Goal: Navigation & Orientation: Find specific page/section

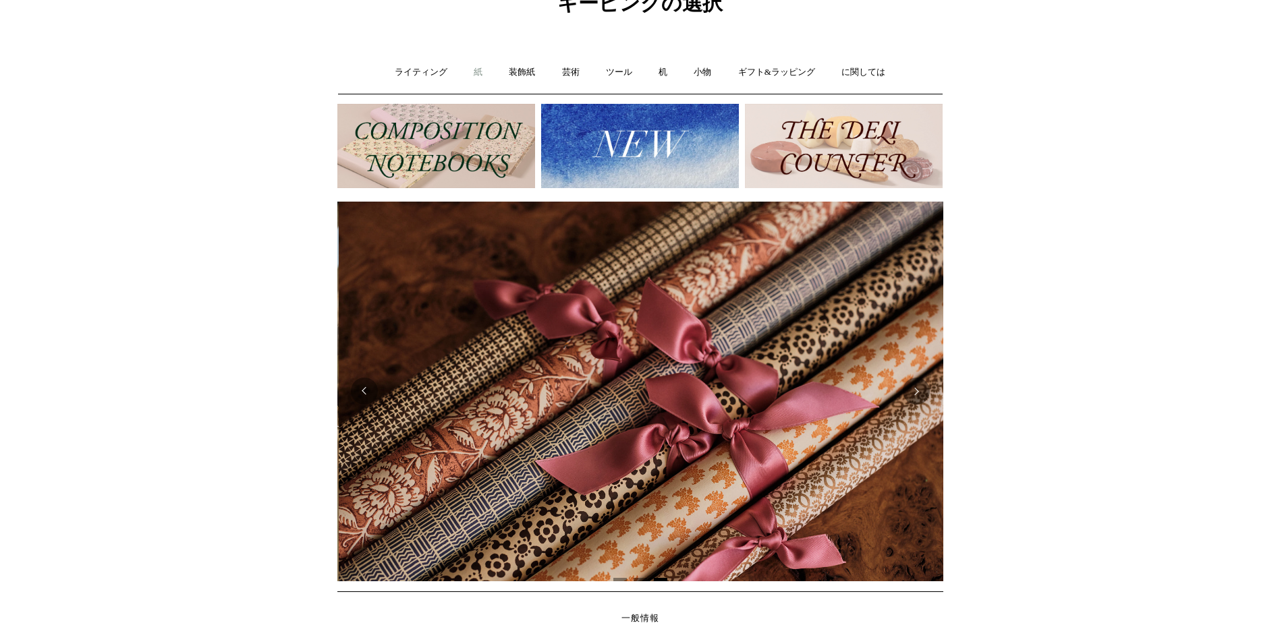
scroll to position [0, 1212]
click at [482, 75] on font "紙" at bounding box center [478, 72] width 9 height 10
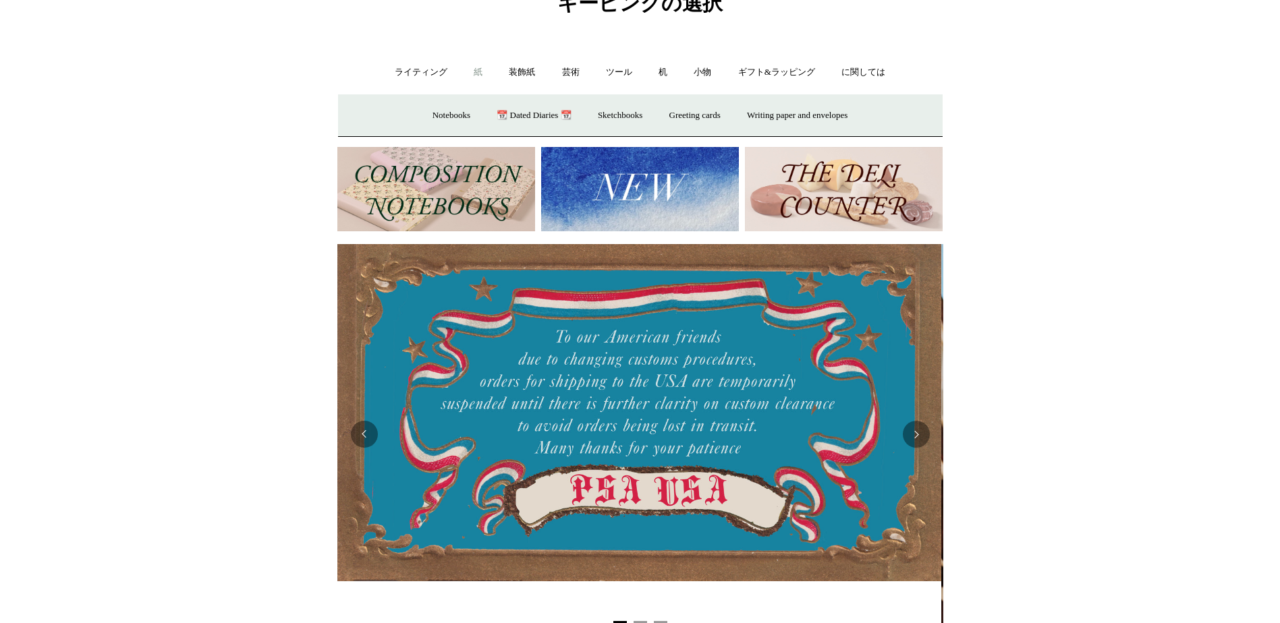
scroll to position [0, 0]
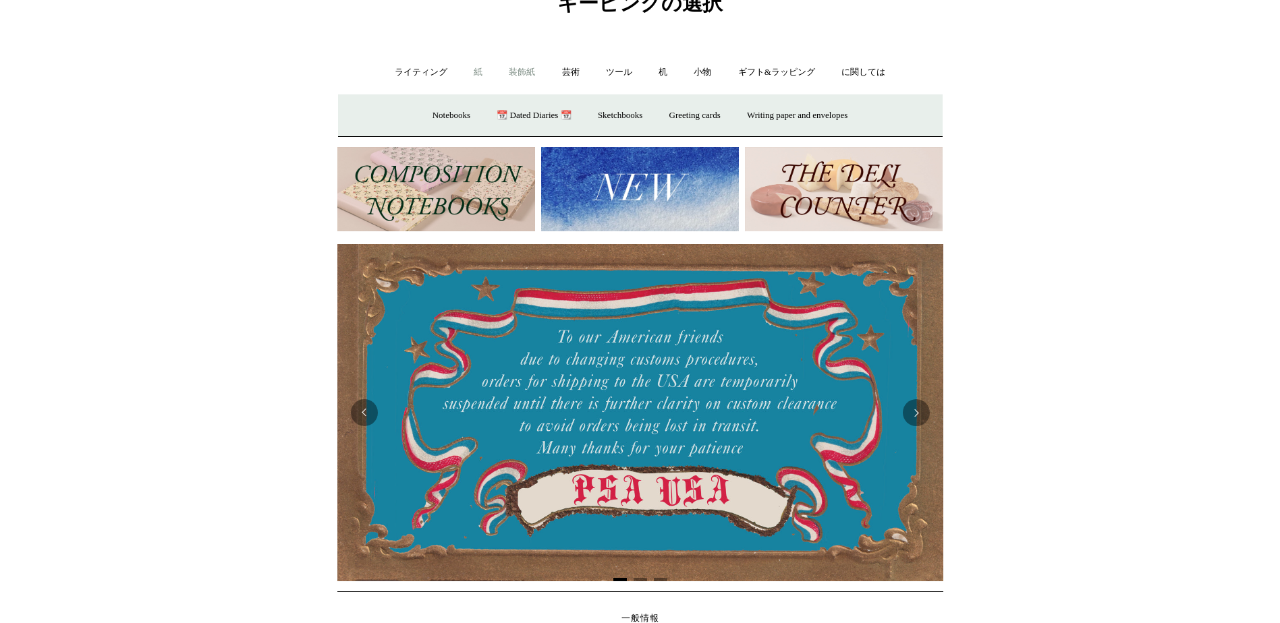
click at [528, 75] on font "装飾紙" at bounding box center [522, 72] width 26 height 10
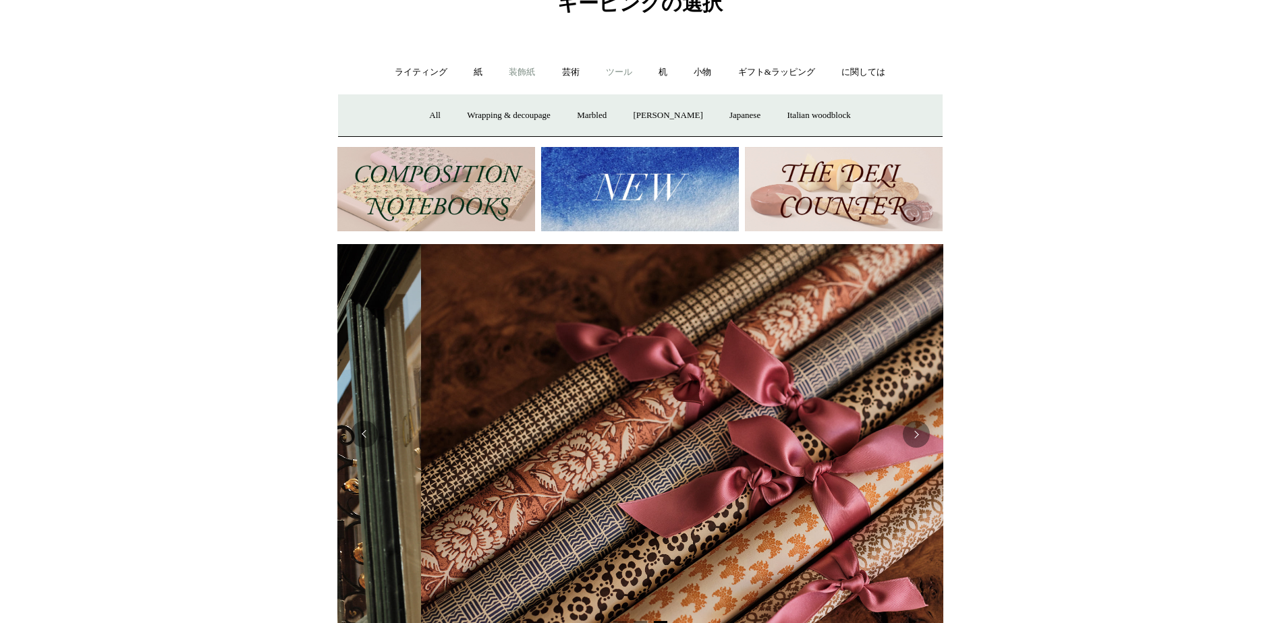
scroll to position [0, 1212]
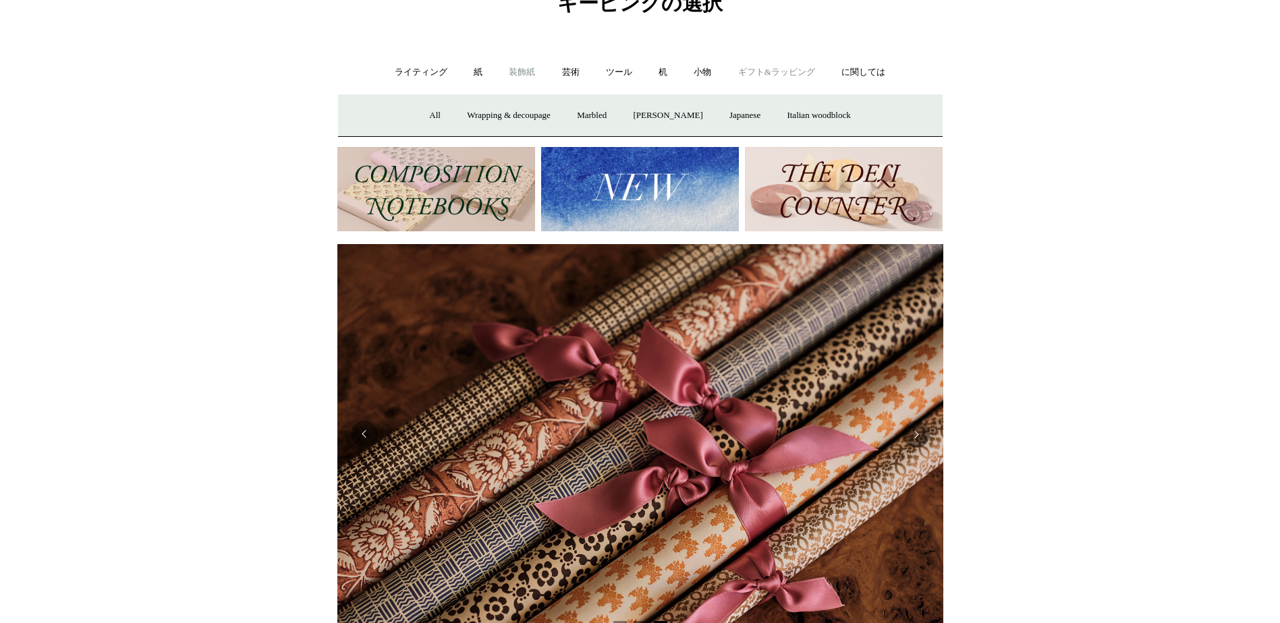
click at [758, 73] on font "ギフト&ラッピング" at bounding box center [776, 72] width 77 height 10
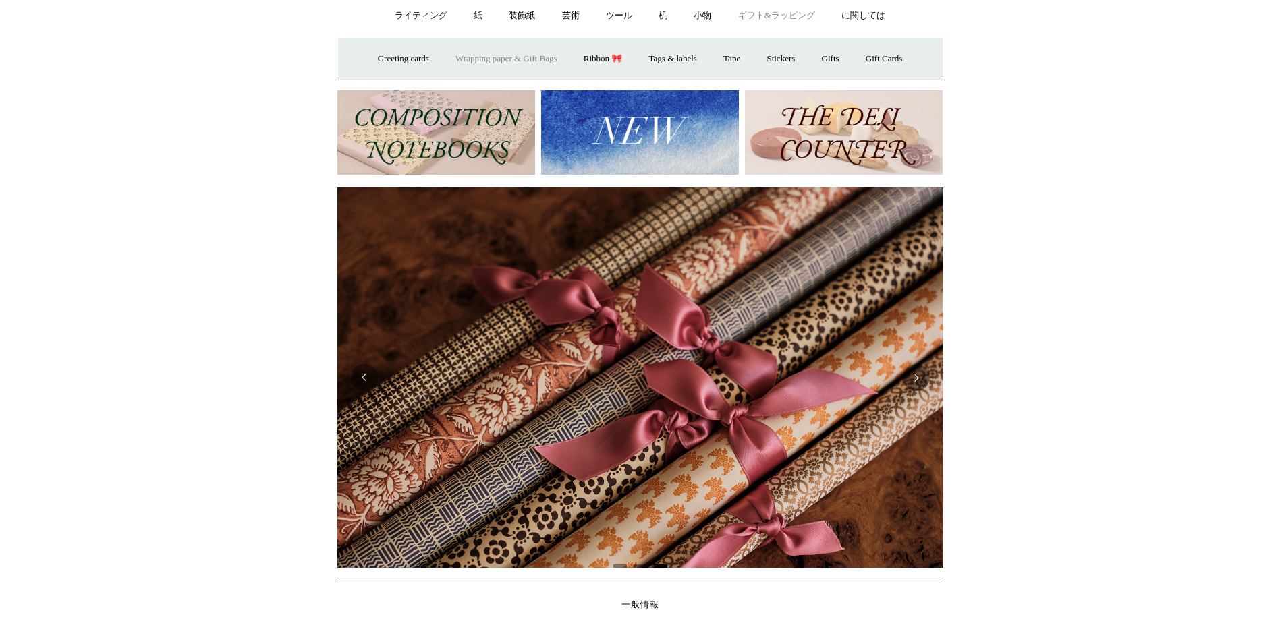
click at [481, 57] on link "Wrapping paper & Gift Bags" at bounding box center [505, 59] width 125 height 36
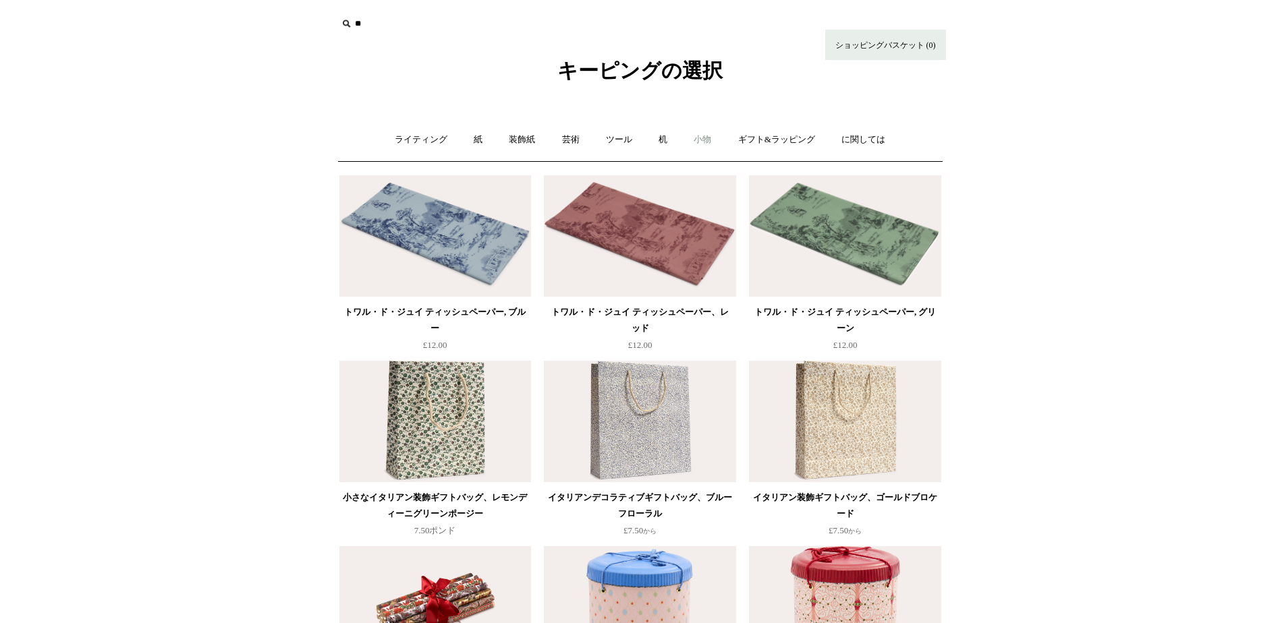
click at [702, 139] on font "小物" at bounding box center [703, 139] width 18 height 10
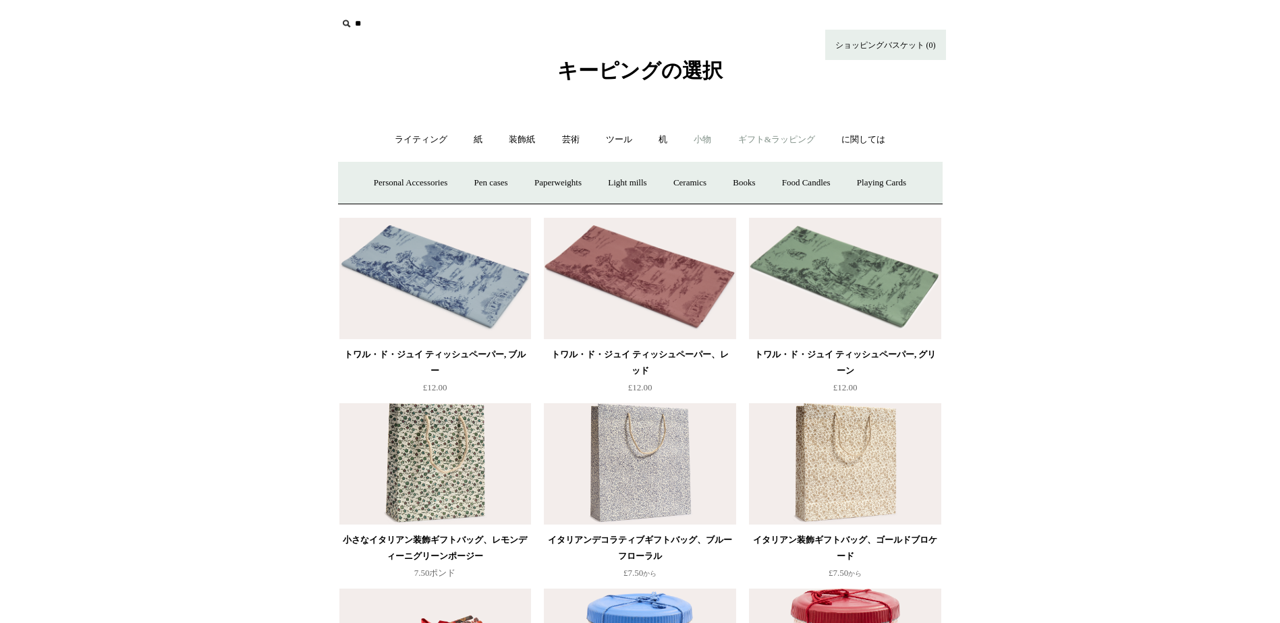
click at [791, 144] on link "ギフト&ラッピング +" at bounding box center [776, 140] width 101 height 36
click at [678, 185] on link "Tags & labels" at bounding box center [673, 183] width 72 height 36
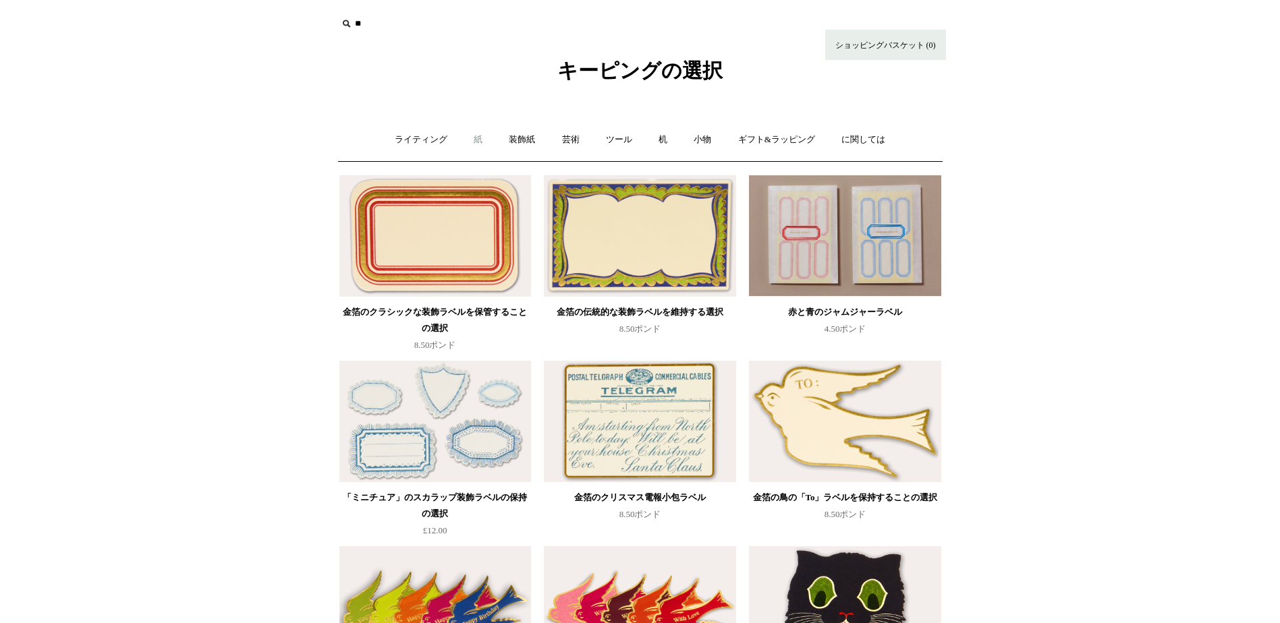
click at [482, 140] on font "紙" at bounding box center [478, 139] width 9 height 10
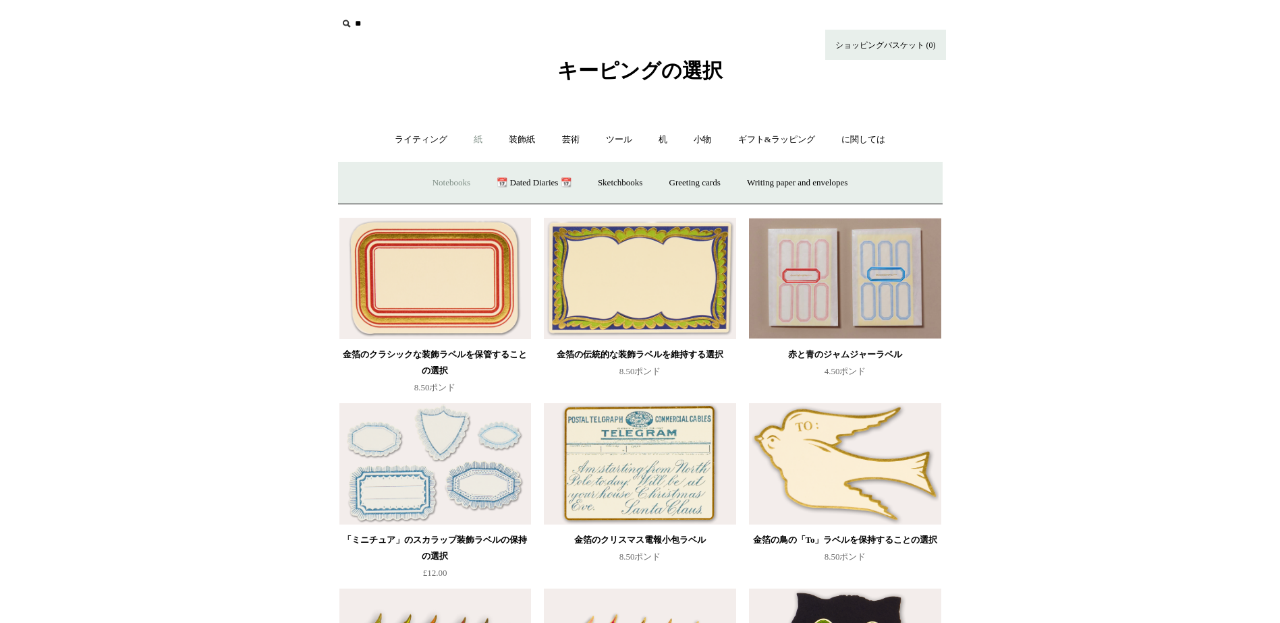
click at [451, 184] on font "Notebooks" at bounding box center [451, 182] width 38 height 10
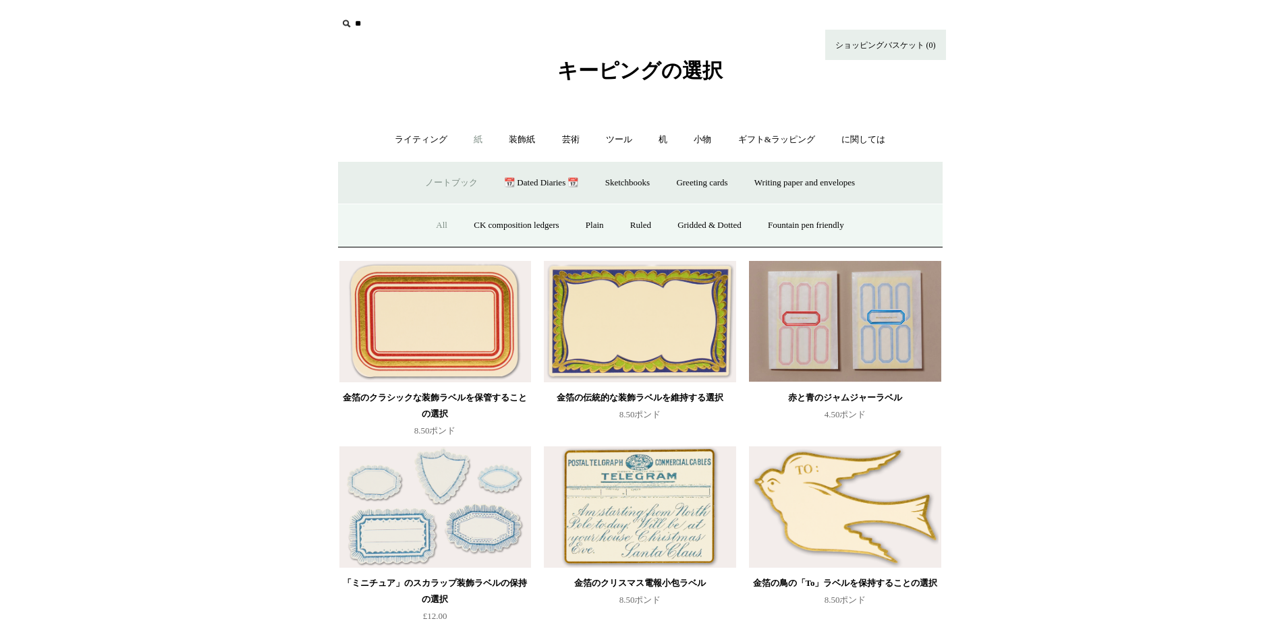
click at [436, 224] on link "All" at bounding box center [442, 226] width 36 height 36
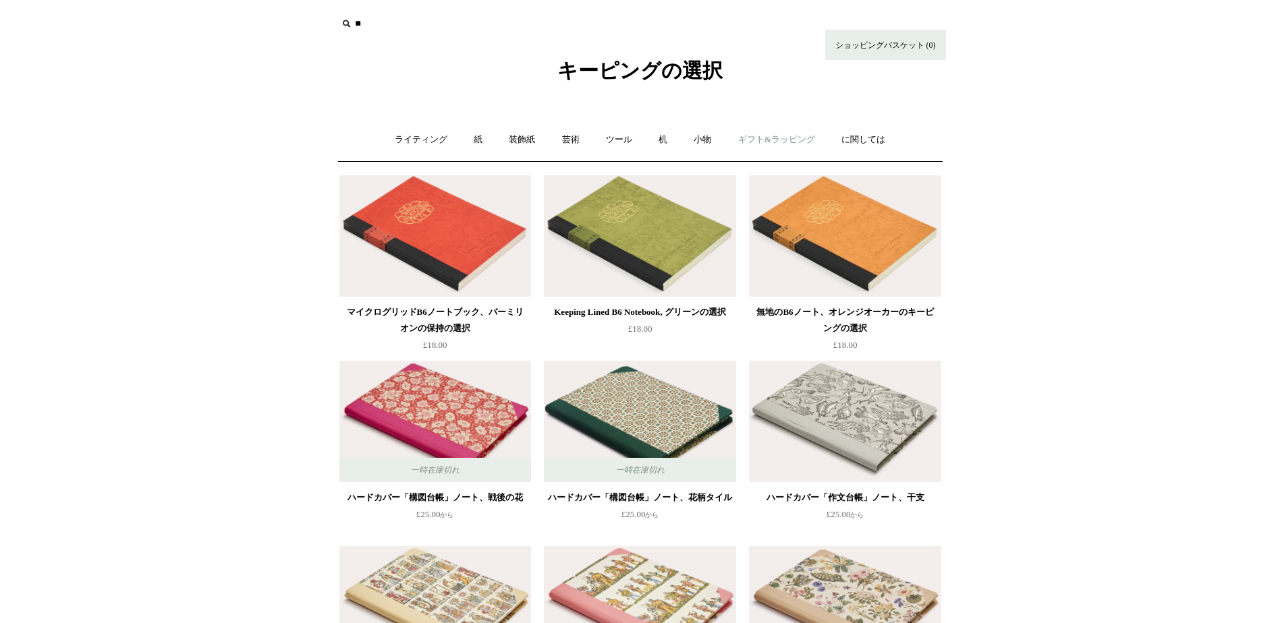
click at [777, 141] on font "ギフト&ラッピング" at bounding box center [776, 139] width 77 height 10
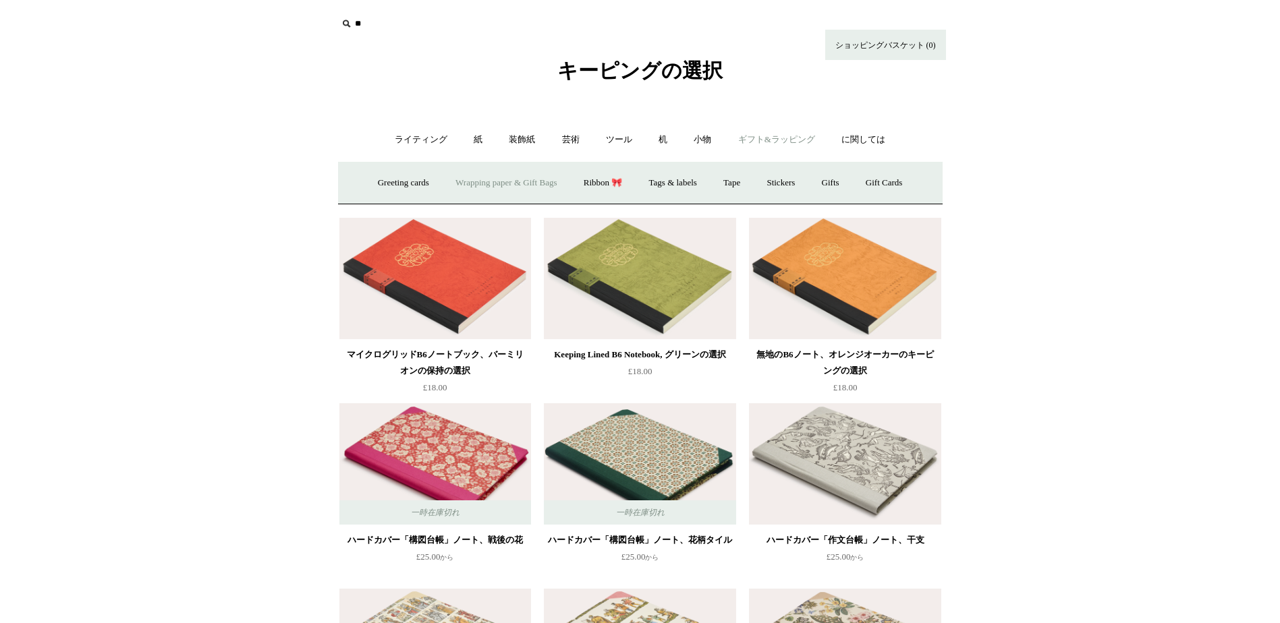
click at [526, 184] on link "Wrapping paper & Gift Bags" at bounding box center [505, 183] width 125 height 36
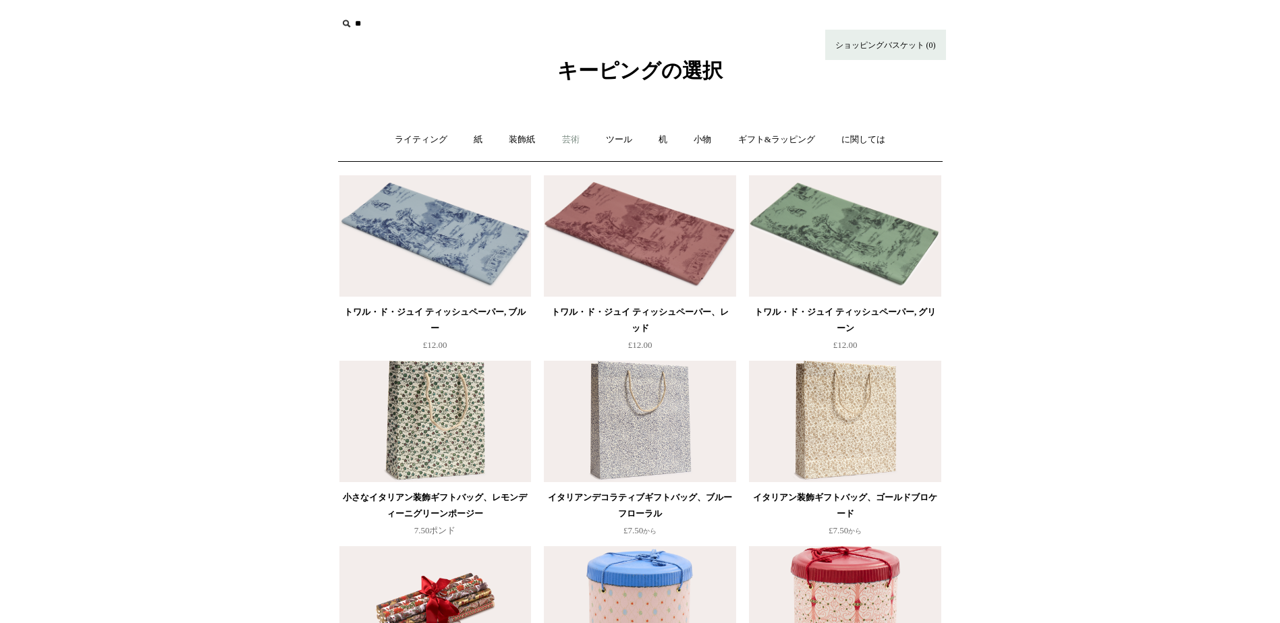
click at [571, 144] on font "芸術" at bounding box center [571, 139] width 18 height 10
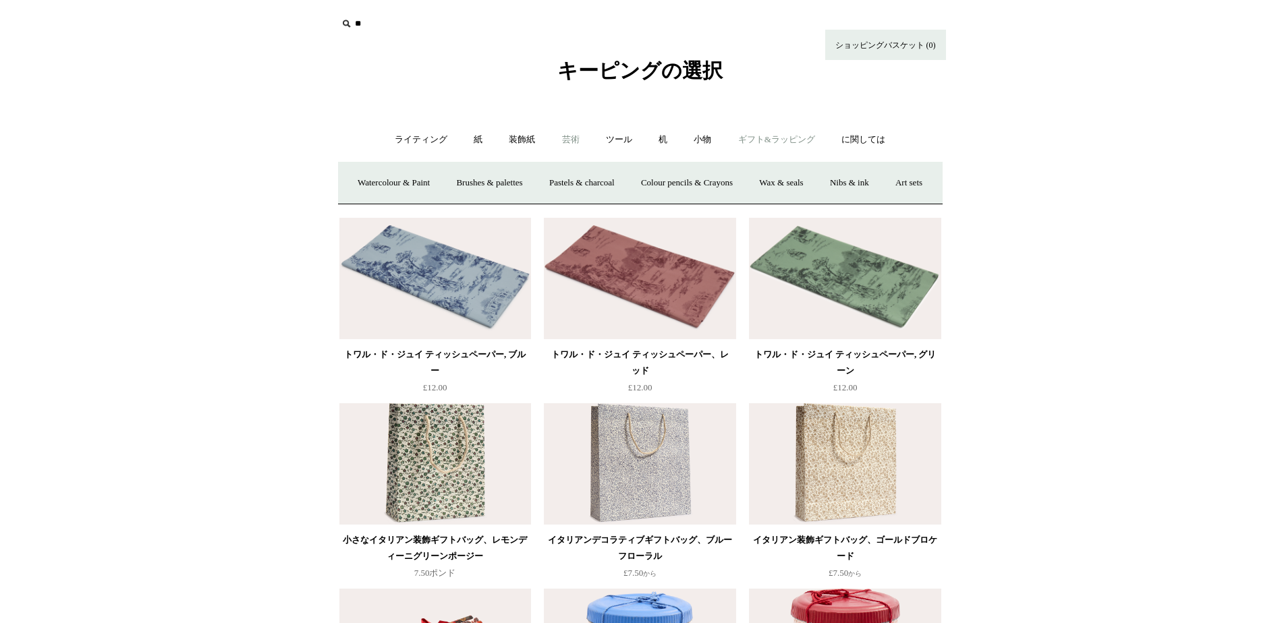
click at [770, 142] on font "ギフト&ラッピング" at bounding box center [776, 139] width 77 height 10
click at [839, 185] on font "Gifts" at bounding box center [831, 182] width 18 height 10
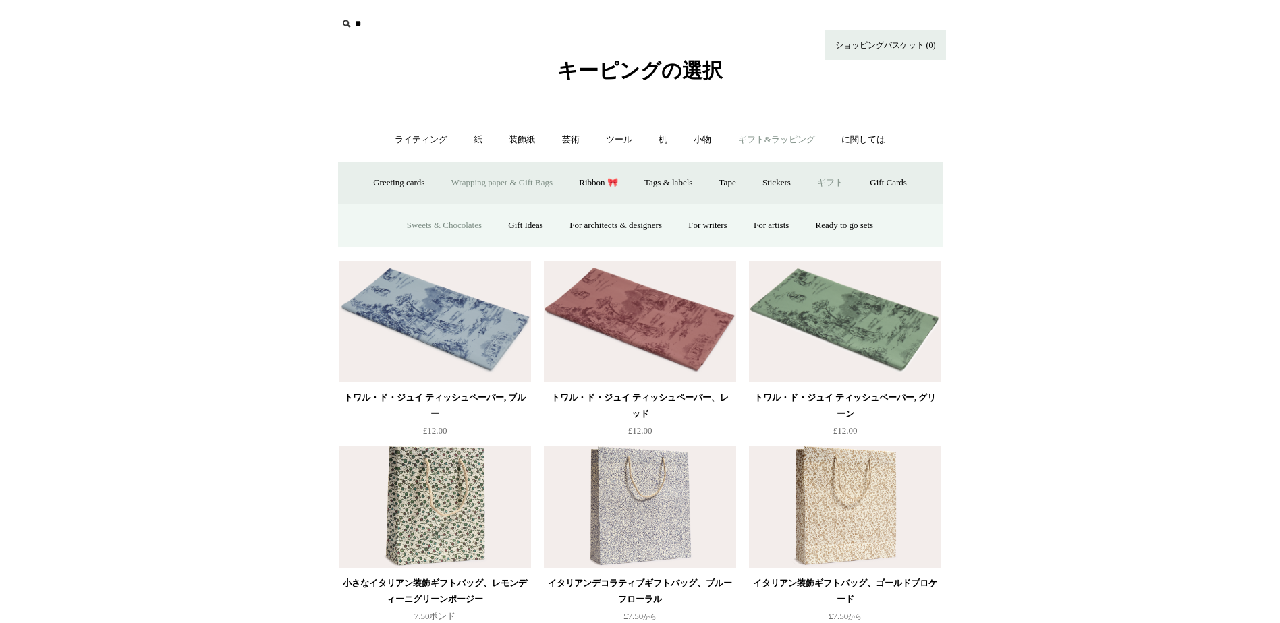
click at [427, 223] on link "Sweets & Chocolates" at bounding box center [444, 226] width 99 height 36
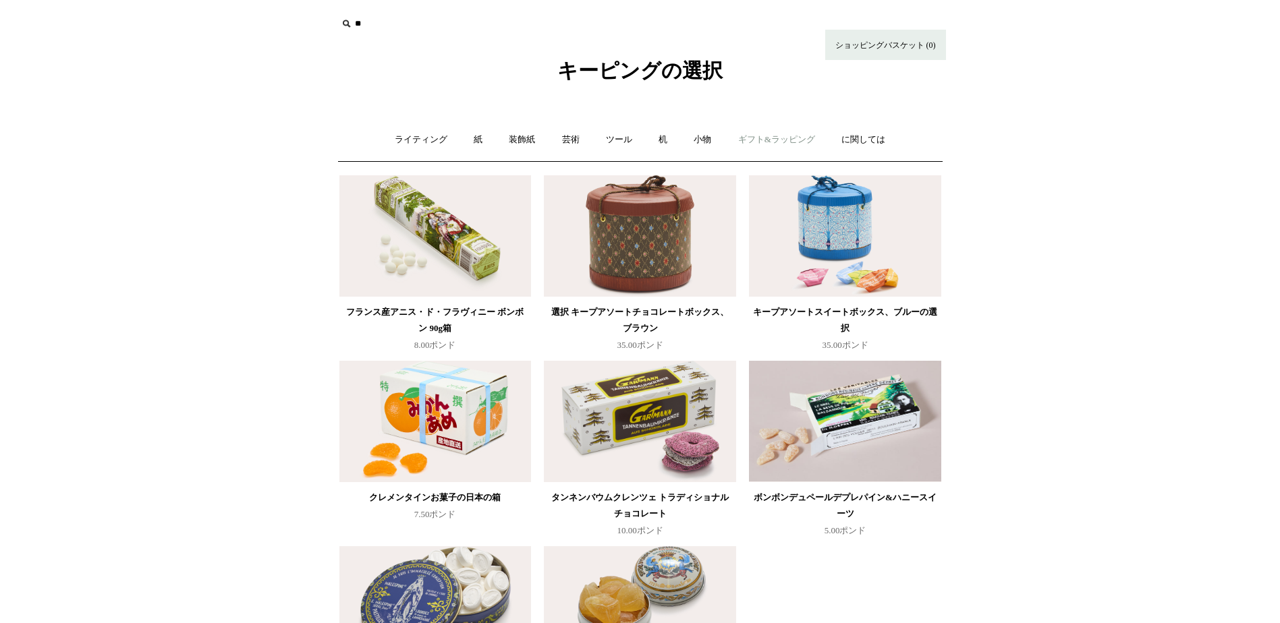
click at [756, 142] on font "ギフト&ラッピング" at bounding box center [776, 139] width 77 height 10
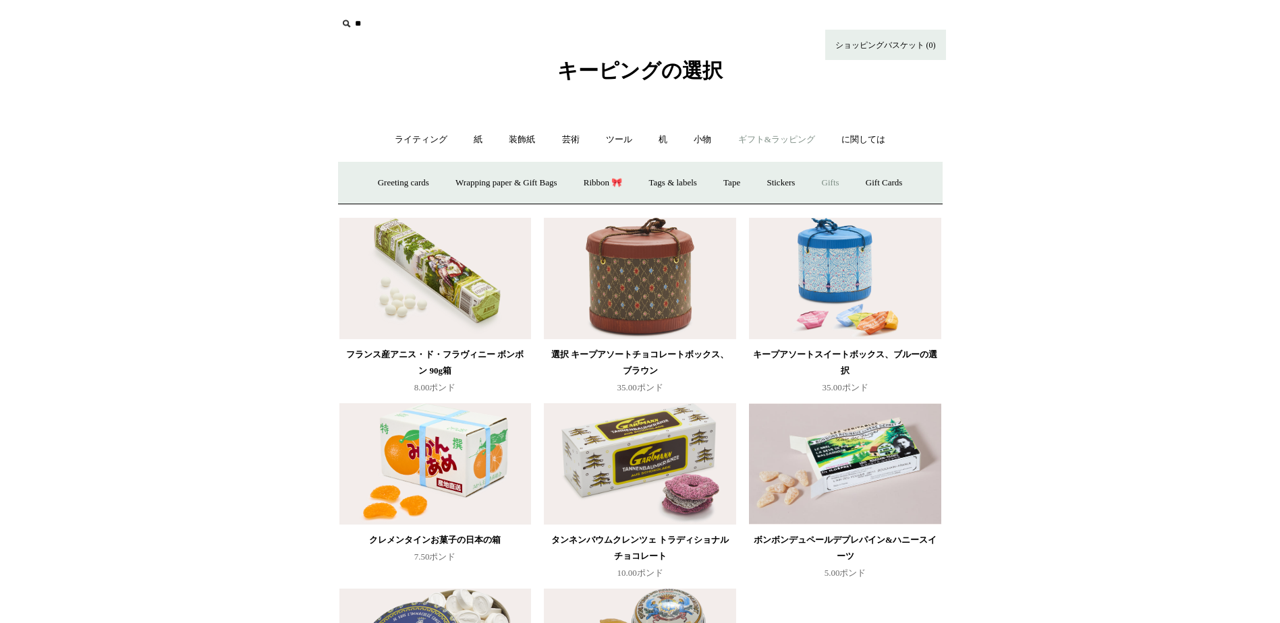
click at [839, 185] on font "Gifts" at bounding box center [831, 182] width 18 height 10
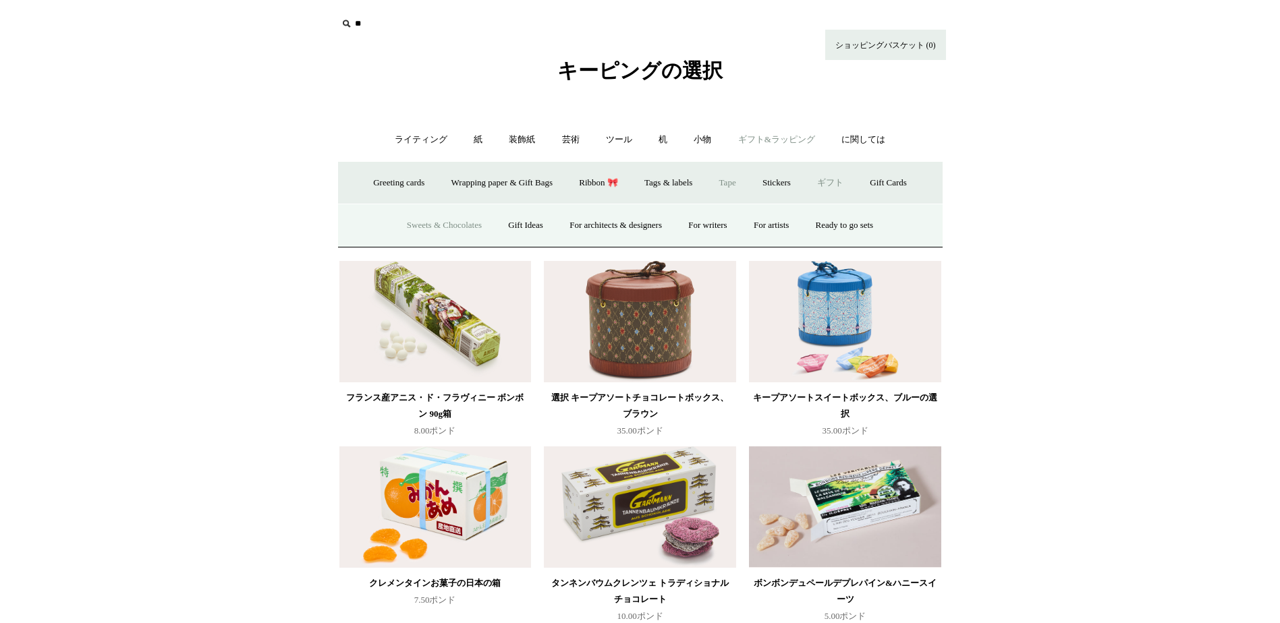
click at [729, 184] on link "Tape" at bounding box center [727, 183] width 41 height 36
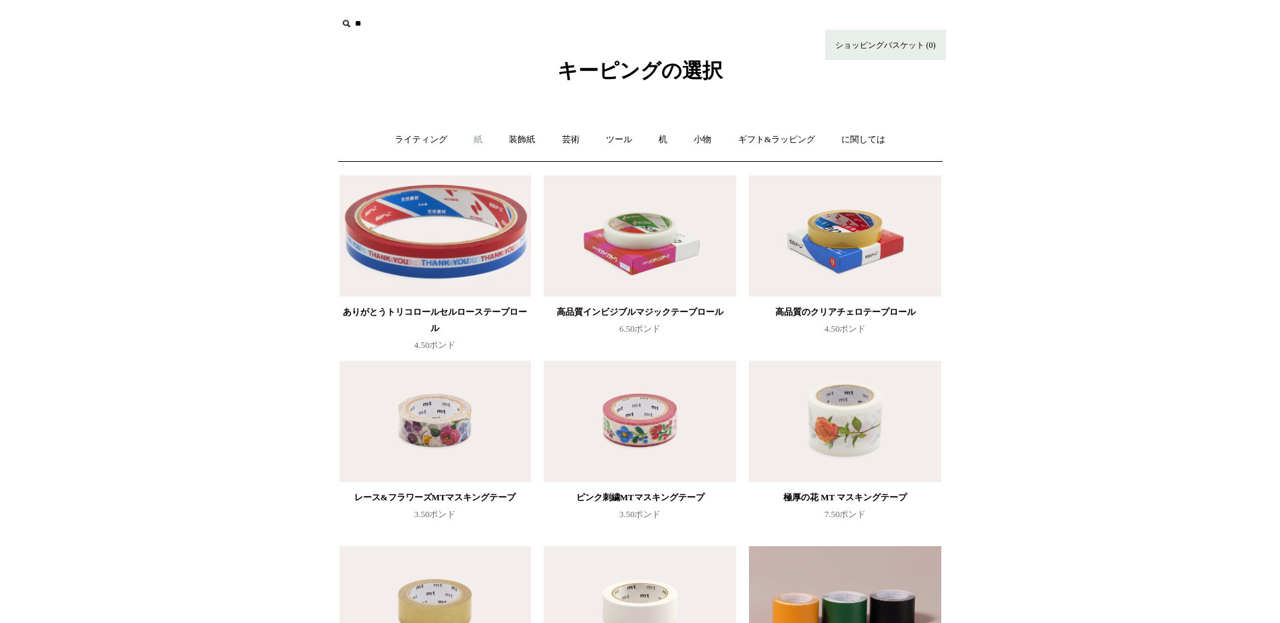
click at [478, 140] on font "紙" at bounding box center [478, 139] width 9 height 10
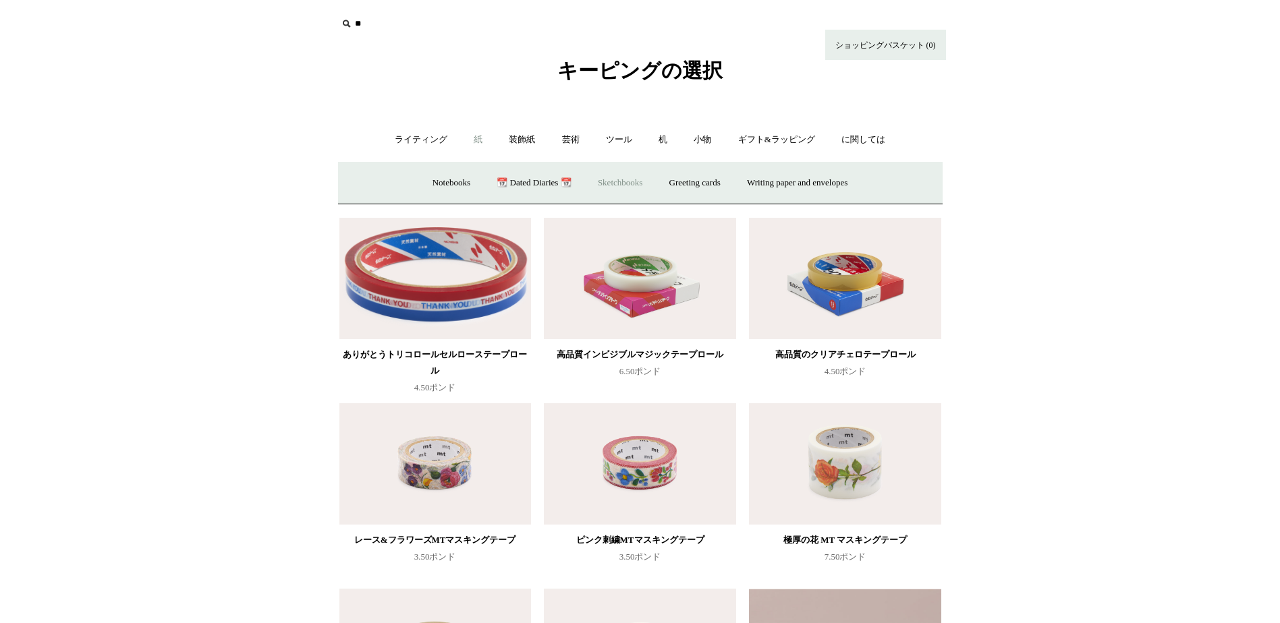
click at [602, 184] on font "Sketchbooks" at bounding box center [620, 182] width 45 height 10
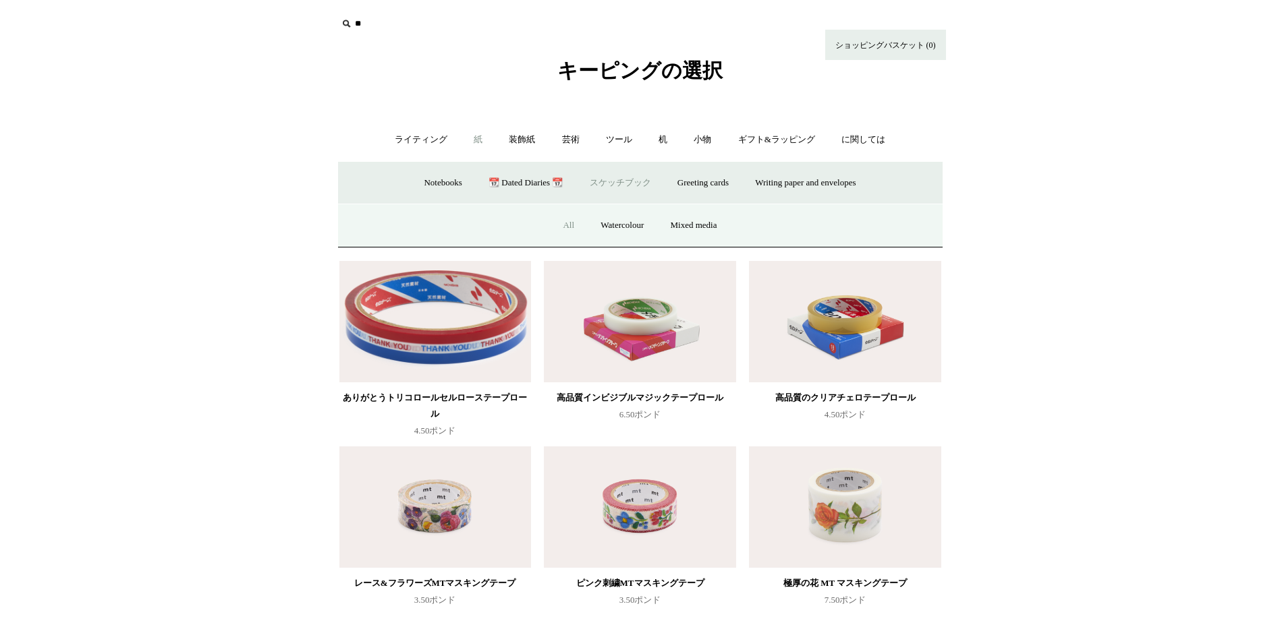
click at [567, 221] on link "All" at bounding box center [569, 226] width 36 height 36
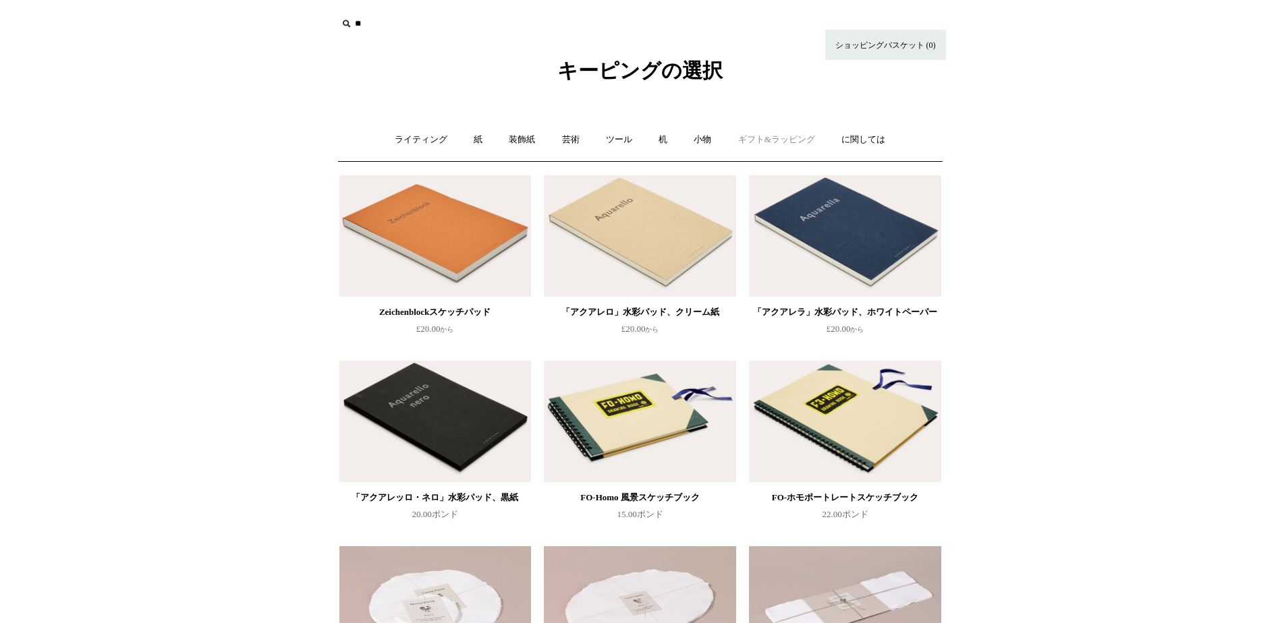
click at [777, 136] on font "ギフト&ラッピング" at bounding box center [776, 139] width 77 height 10
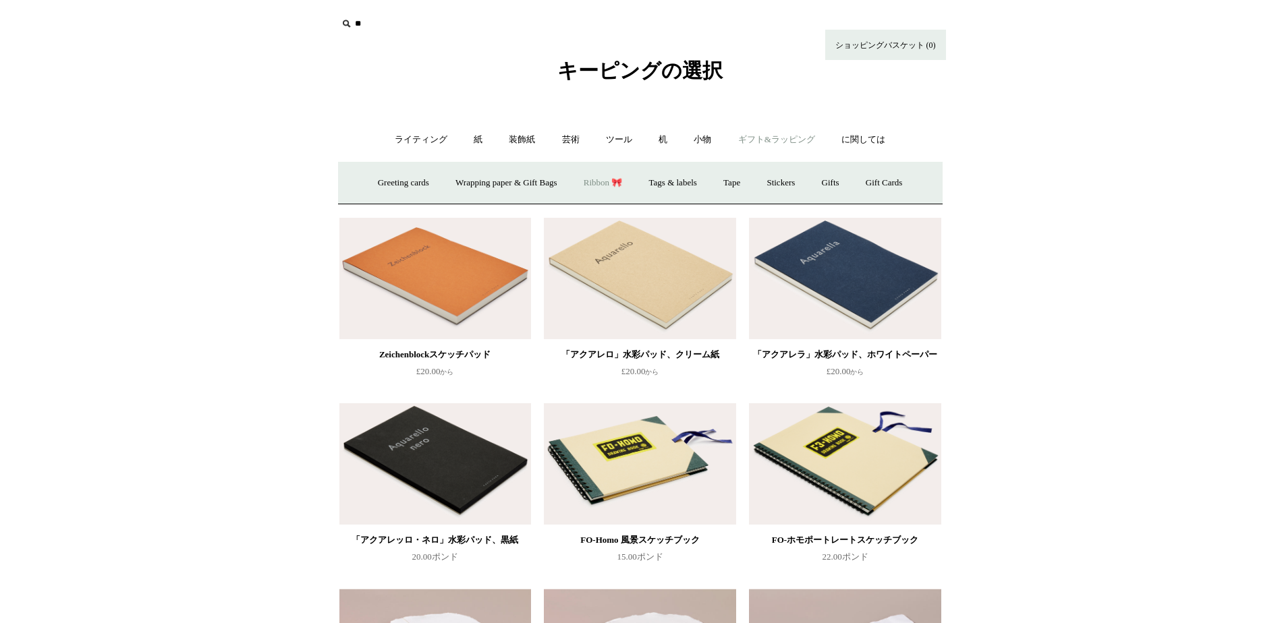
click at [598, 182] on link "Ribbon 🎀" at bounding box center [602, 183] width 63 height 36
